Goal: Task Accomplishment & Management: Use online tool/utility

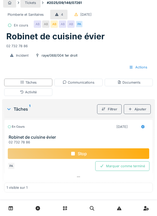
scroll to position [4, 0]
click at [138, 82] on div "Documents" at bounding box center [128, 82] width 23 height 5
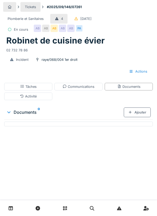
scroll to position [0, 0]
click at [142, 112] on div "Ajouter" at bounding box center [137, 113] width 27 height 10
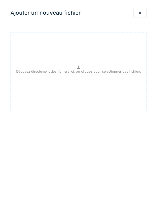
click at [93, 63] on div "Déposez directement des fichiers ici, ou cliquez pour sélectionner des fichiers" at bounding box center [78, 72] width 136 height 79
type input "**********"
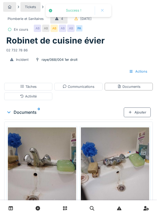
click at [86, 84] on div "Communications" at bounding box center [79, 86] width 32 height 5
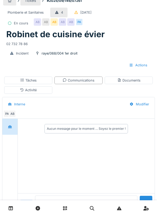
click at [86, 212] on textarea at bounding box center [86, 204] width 103 height 17
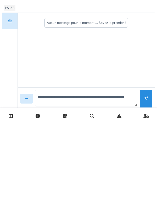
scroll to position [33, 0]
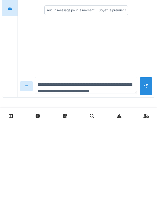
type textarea "**********"
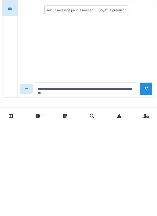
click at [146, 179] on div at bounding box center [146, 181] width 4 height 5
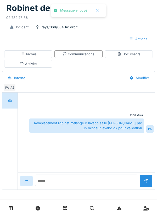
click at [47, 63] on div "Activité" at bounding box center [28, 64] width 48 height 8
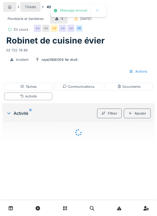
scroll to position [0, 0]
click at [143, 115] on div "Ajouter" at bounding box center [137, 114] width 27 height 10
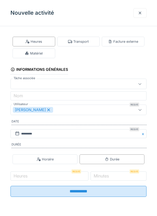
click at [41, 52] on div "Matériel" at bounding box center [34, 53] width 18 height 5
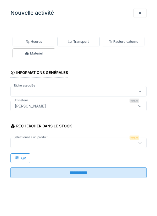
click at [41, 142] on div at bounding box center [70, 143] width 114 height 6
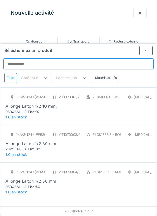
click at [41, 58] on input "Sélectionnez un produit" at bounding box center [78, 63] width 151 height 11
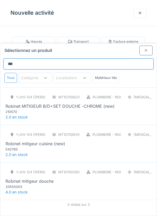
type input "********"
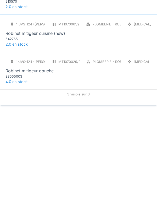
scroll to position [19, 0]
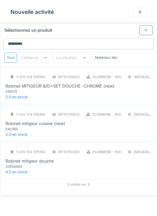
click at [142, 26] on div at bounding box center [146, 31] width 13 height 10
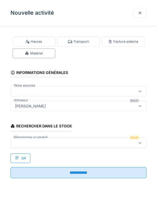
scroll to position [19, 0]
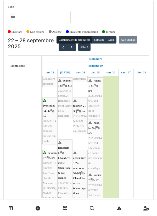
scroll to position [52, 0]
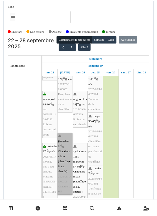
click at [69, 148] on link "jérusalem 6 | Chaudière mixte (chauffage & eau chaude) 2025/08/146/06305 Chaudi…" at bounding box center [65, 164] width 15 height 62
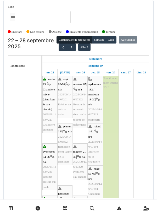
scroll to position [0, 0]
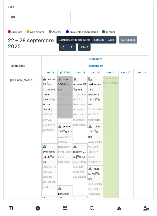
click at [64, 89] on link "rayé 66-80 | n/a 2025/09/146/07261 Robinet de cuisine évier" at bounding box center [65, 97] width 15 height 42
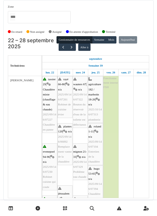
scroll to position [58, 0]
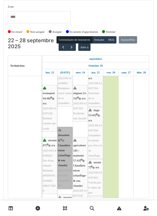
click at [66, 163] on link "jérusalem 6 | Chaudière mixte (chauffage & eau chaude) 2025/08/146/06305 Chaudi…" at bounding box center [65, 158] width 15 height 62
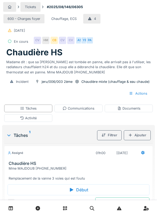
click at [48, 109] on div "Tâches" at bounding box center [28, 109] width 48 height 8
click at [93, 188] on div "Début" at bounding box center [79, 189] width 142 height 11
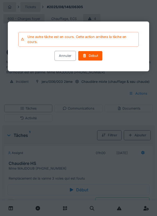
click at [95, 54] on div "Début" at bounding box center [90, 56] width 25 height 10
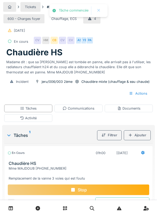
click at [69, 52] on div at bounding box center [78, 108] width 157 height 216
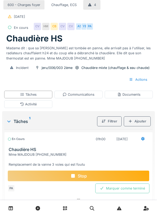
click at [141, 121] on div "Ajouter" at bounding box center [137, 121] width 27 height 10
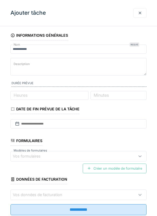
click at [142, 10] on div at bounding box center [140, 13] width 13 height 10
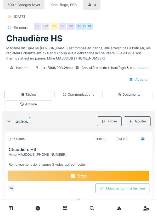
click at [44, 105] on div "Activité" at bounding box center [28, 104] width 48 height 8
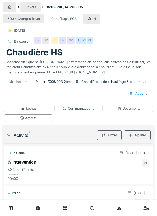
click at [142, 133] on div "Ajouter" at bounding box center [137, 135] width 27 height 10
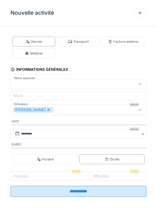
click at [81, 41] on div "Transport" at bounding box center [78, 41] width 21 height 5
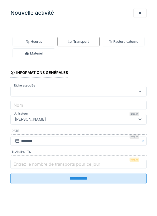
click at [38, 166] on label "Entrez le nombre de transports pour ce jour" at bounding box center [57, 164] width 89 height 6
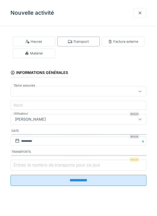
click at [38, 166] on input "Entrez le nombre de transports pour ce jour" at bounding box center [78, 165] width 136 height 11
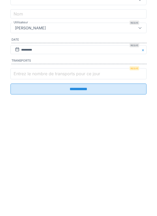
scroll to position [6, 0]
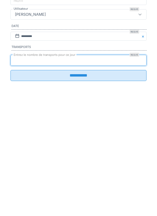
type input "*"
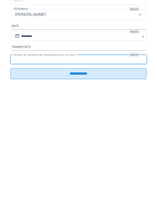
click at [95, 184] on input "**********" at bounding box center [78, 178] width 136 height 11
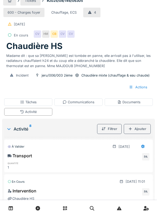
click at [6, 213] on link at bounding box center [10, 208] width 13 height 12
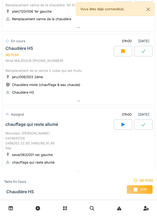
scroll to position [111, 0]
